Goal: Task Accomplishment & Management: Complete application form

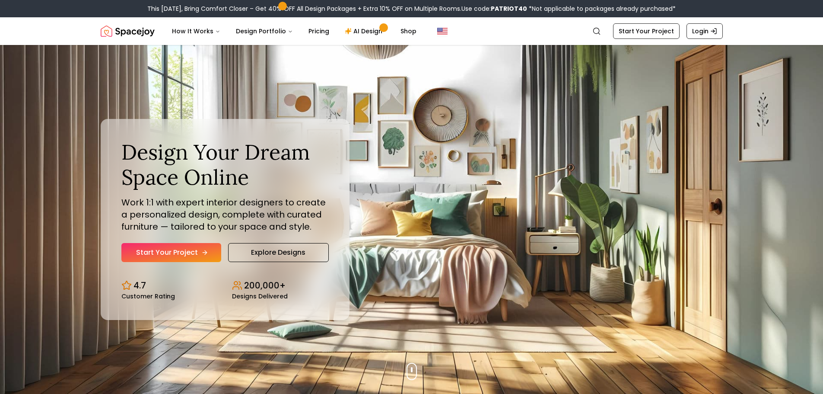
click at [191, 251] on link "Start Your Project" at bounding box center [171, 252] width 100 height 19
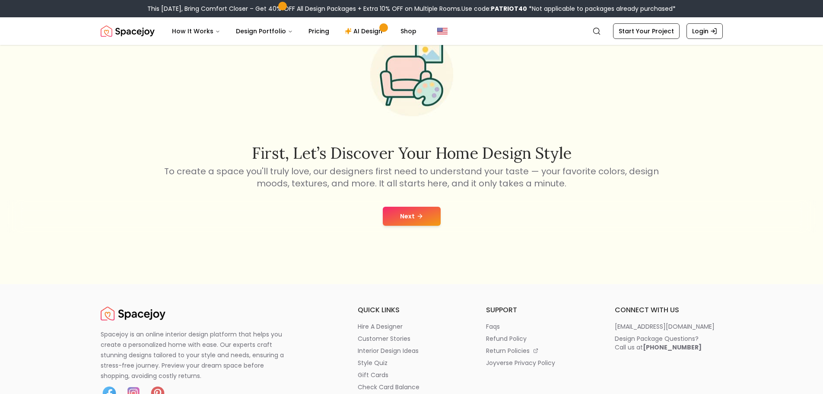
scroll to position [86, 0]
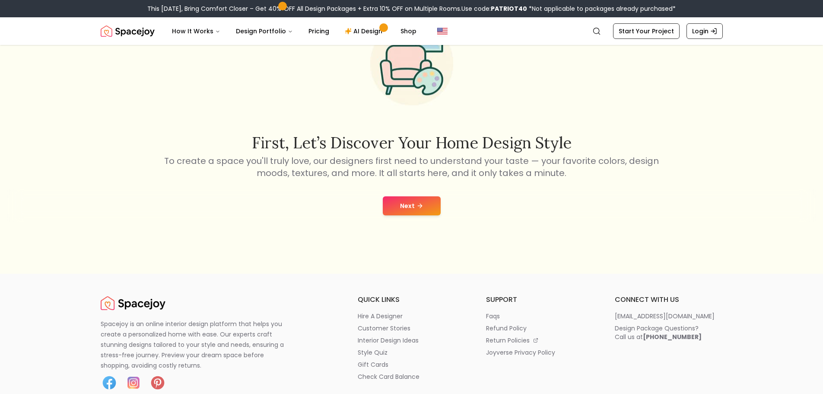
click at [414, 216] on div "Next" at bounding box center [411, 205] width 809 height 33
click at [414, 206] on button "Next" at bounding box center [412, 205] width 58 height 19
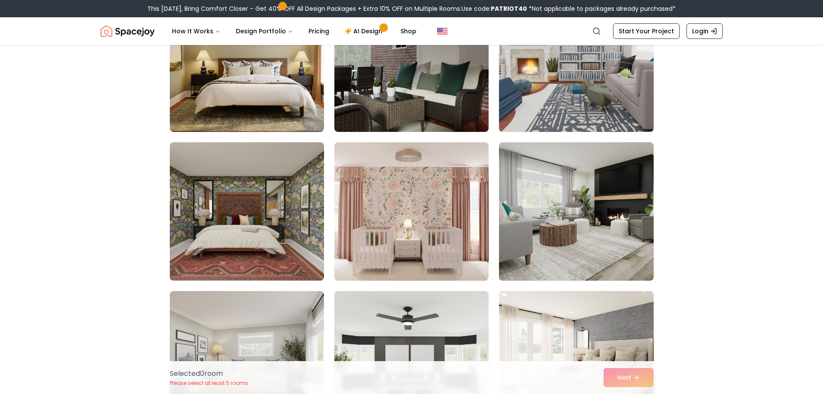
scroll to position [1210, 0]
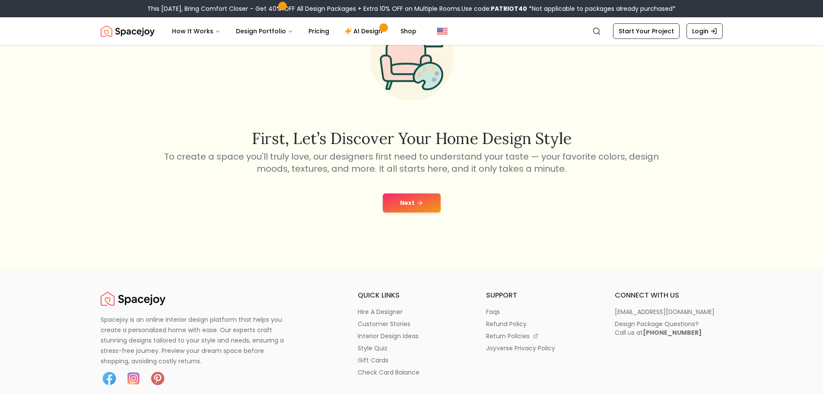
scroll to position [86, 0]
